Goal: Task Accomplishment & Management: Manage account settings

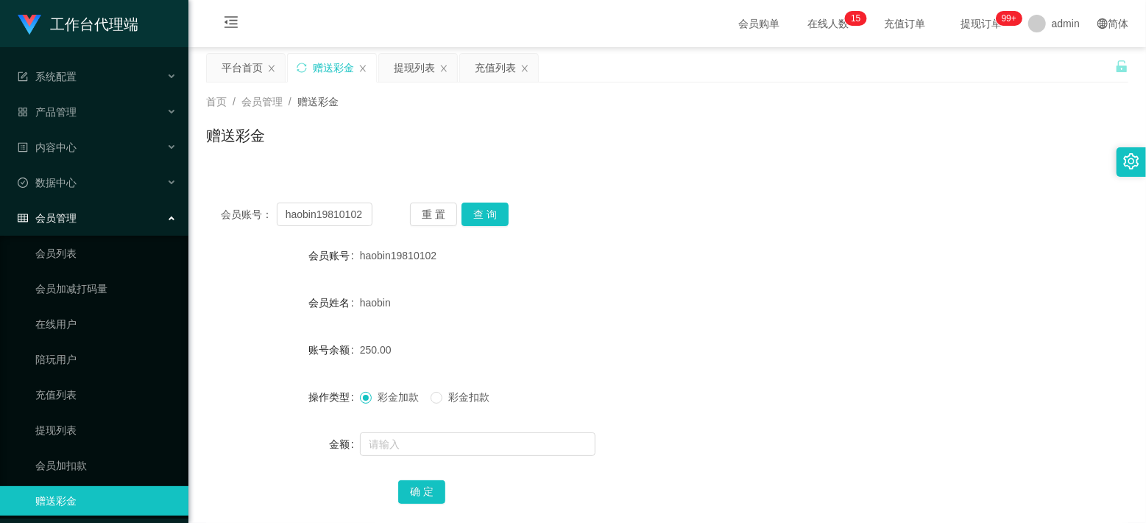
click at [311, 221] on input "haobin19810102" at bounding box center [325, 214] width 96 height 24
type input "Aa11"
click at [490, 212] on button "查 询" at bounding box center [485, 214] width 47 height 24
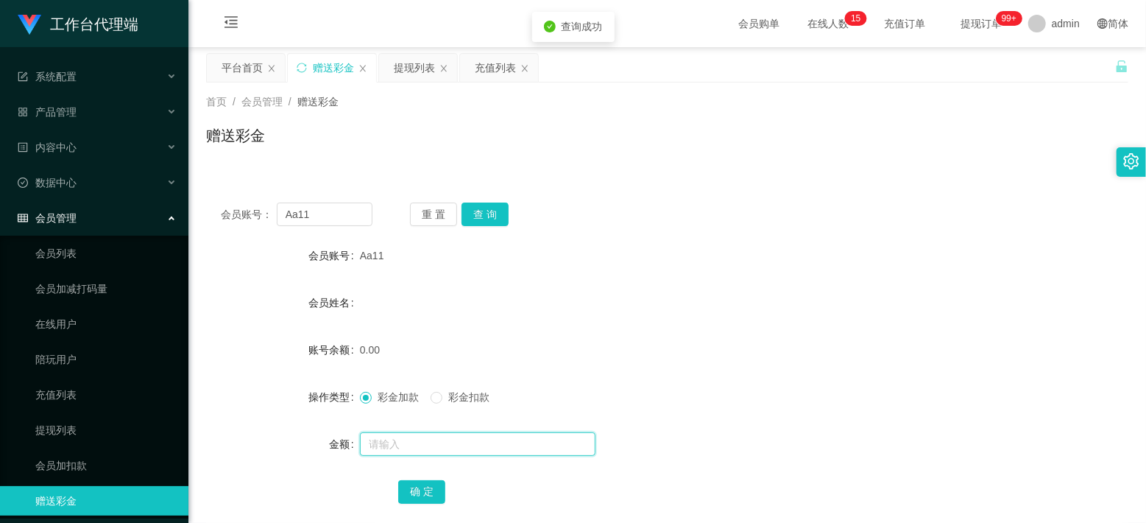
click at [417, 445] on input "text" at bounding box center [478, 444] width 236 height 24
type input "100"
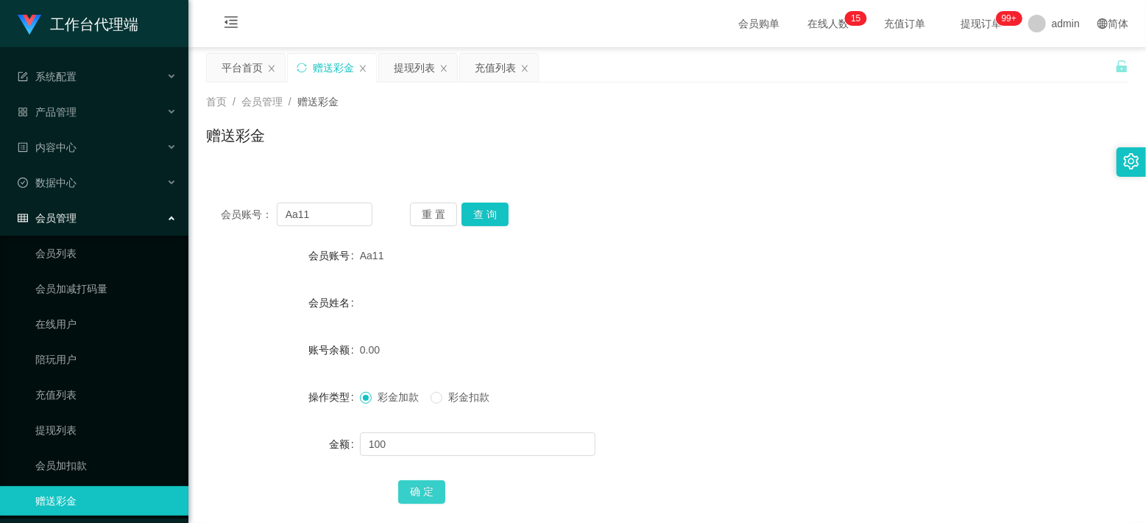
drag, startPoint x: 425, startPoint y: 487, endPoint x: 458, endPoint y: 481, distance: 33.5
click at [425, 487] on button "确 定" at bounding box center [421, 492] width 47 height 24
click at [670, 275] on form "会员账号 Aa11 会员姓名 账号余额 100.00 操作类型 彩金加款 彩金扣款 金额 确 定" at bounding box center [667, 373] width 922 height 265
drag, startPoint x: 342, startPoint y: 216, endPoint x: 269, endPoint y: 216, distance: 72.9
click at [269, 216] on div "会员账号： Aa11" at bounding box center [297, 214] width 152 height 24
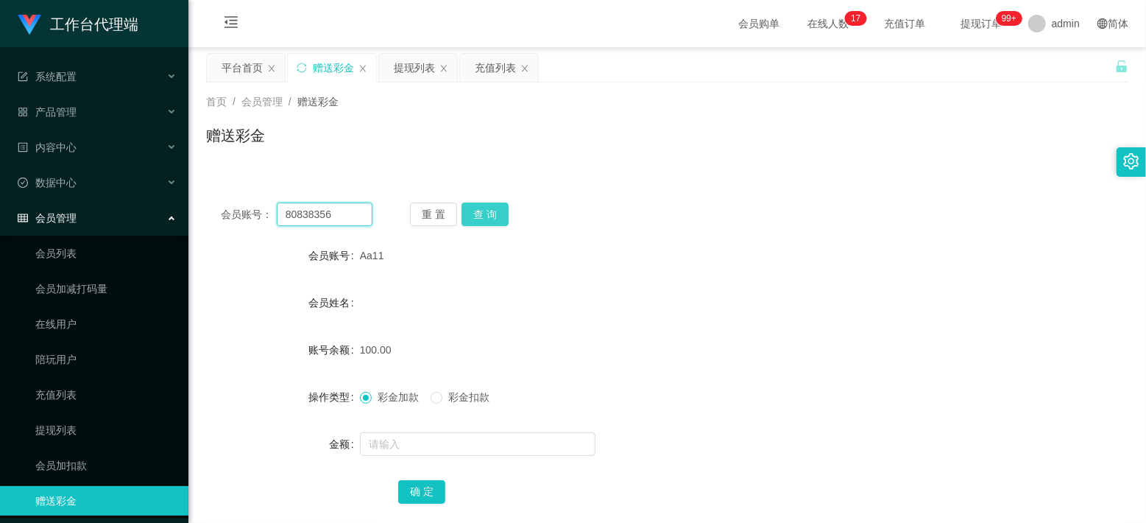
type input "80838356"
click at [484, 211] on button "查 询" at bounding box center [485, 214] width 47 height 24
click at [673, 243] on div "80838356" at bounding box center [629, 255] width 538 height 29
